Goal: Information Seeking & Learning: Check status

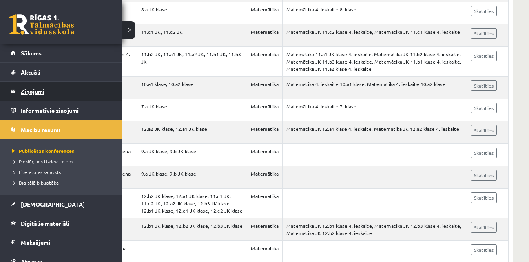
scroll to position [363, 0]
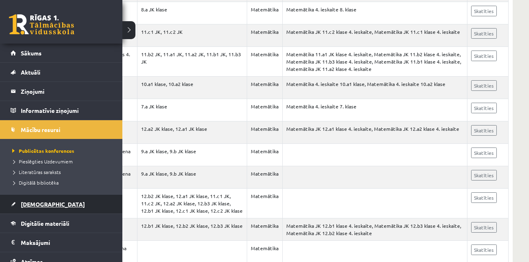
click at [43, 201] on span "[DEMOGRAPHIC_DATA]" at bounding box center [53, 203] width 64 height 7
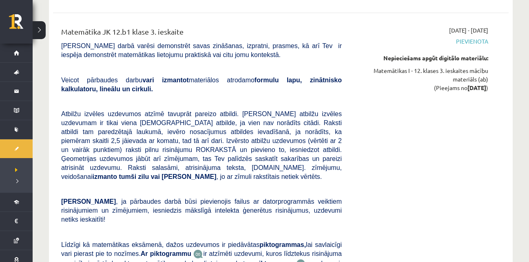
scroll to position [1921, 0]
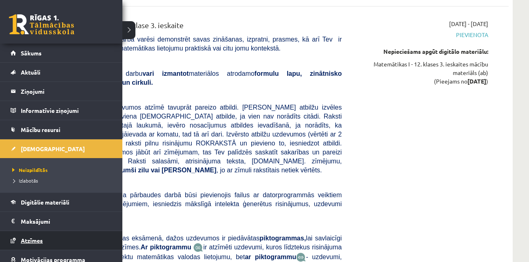
click at [69, 242] on link "Atzīmes" at bounding box center [61, 240] width 101 height 19
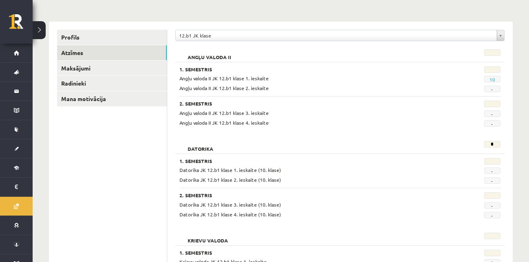
scroll to position [86, 0]
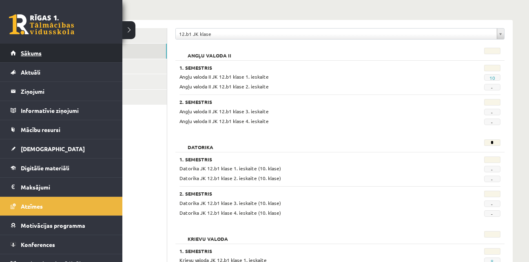
click at [30, 57] on link "Sākums" at bounding box center [61, 53] width 101 height 19
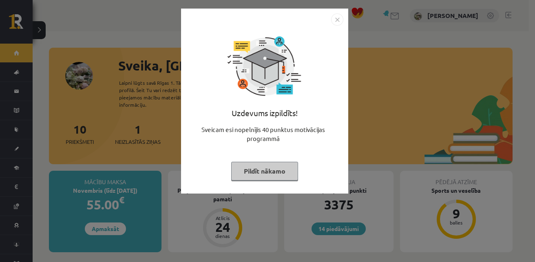
click at [336, 22] on img "Close" at bounding box center [337, 19] width 12 height 12
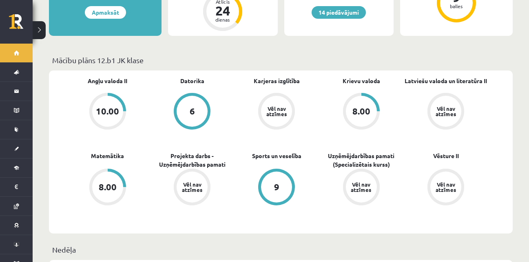
scroll to position [213, 0]
